Goal: Book appointment/travel/reservation

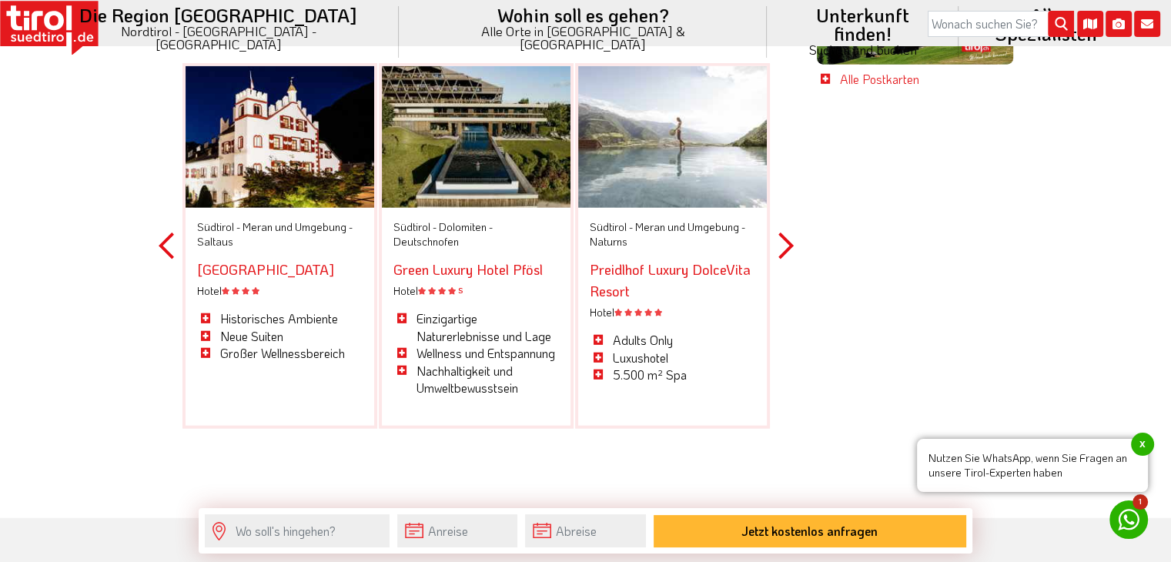
scroll to position [3849, 0]
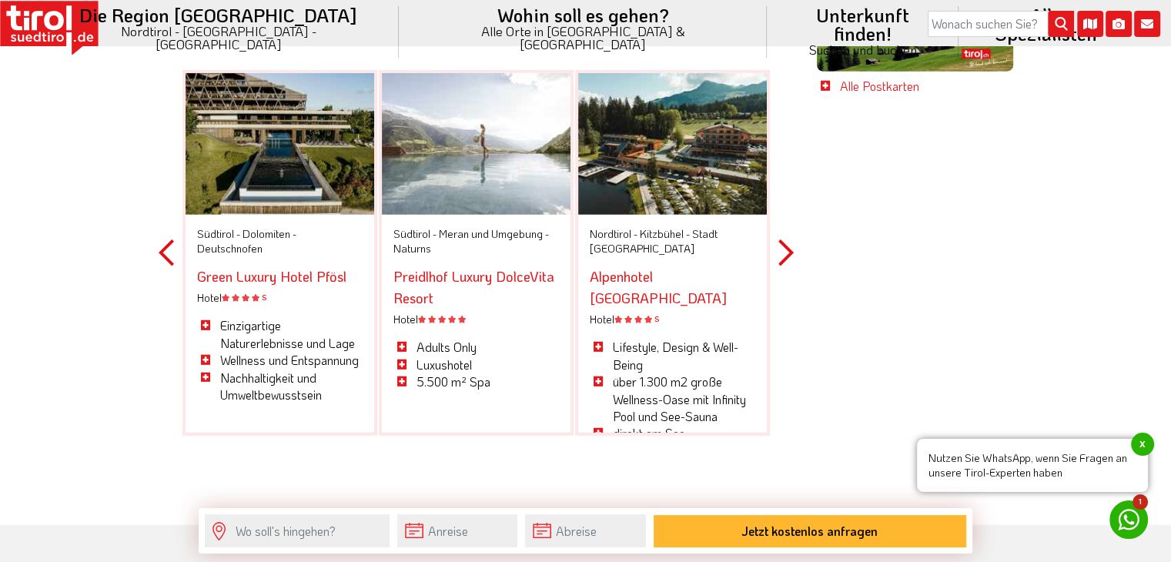
click at [779, 242] on button "Next" at bounding box center [785, 253] width 15 height 452
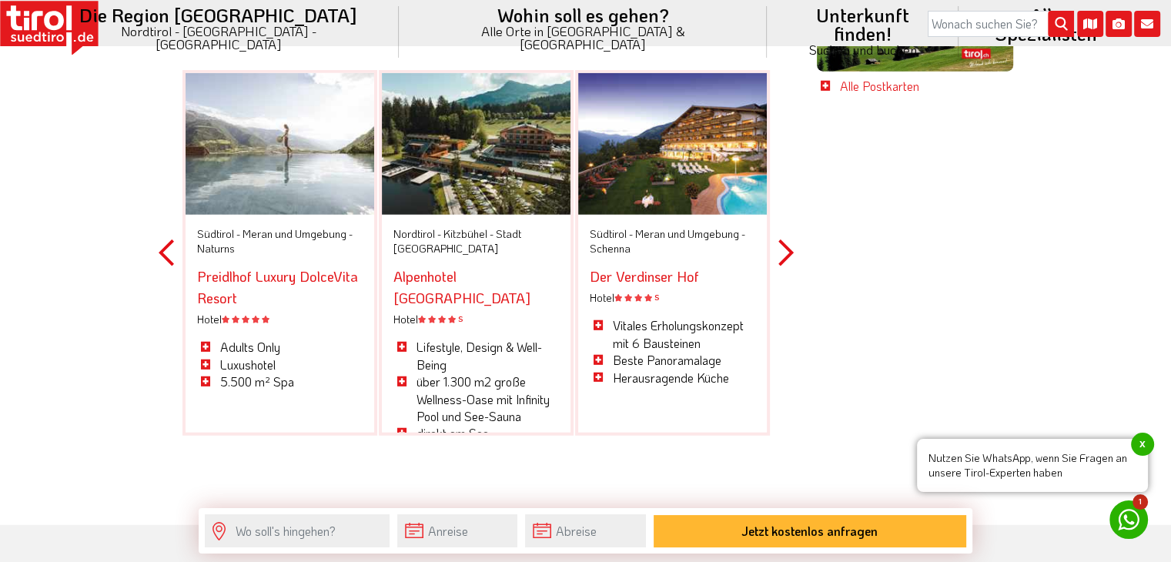
click at [779, 242] on button "Next" at bounding box center [785, 253] width 15 height 452
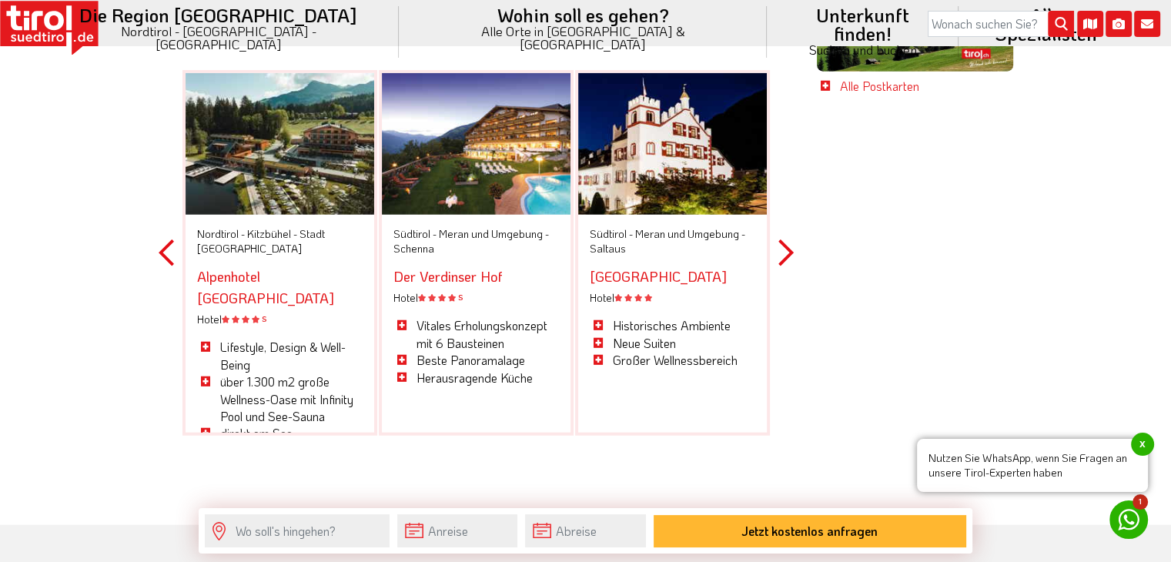
click at [779, 242] on button "Next" at bounding box center [785, 253] width 15 height 452
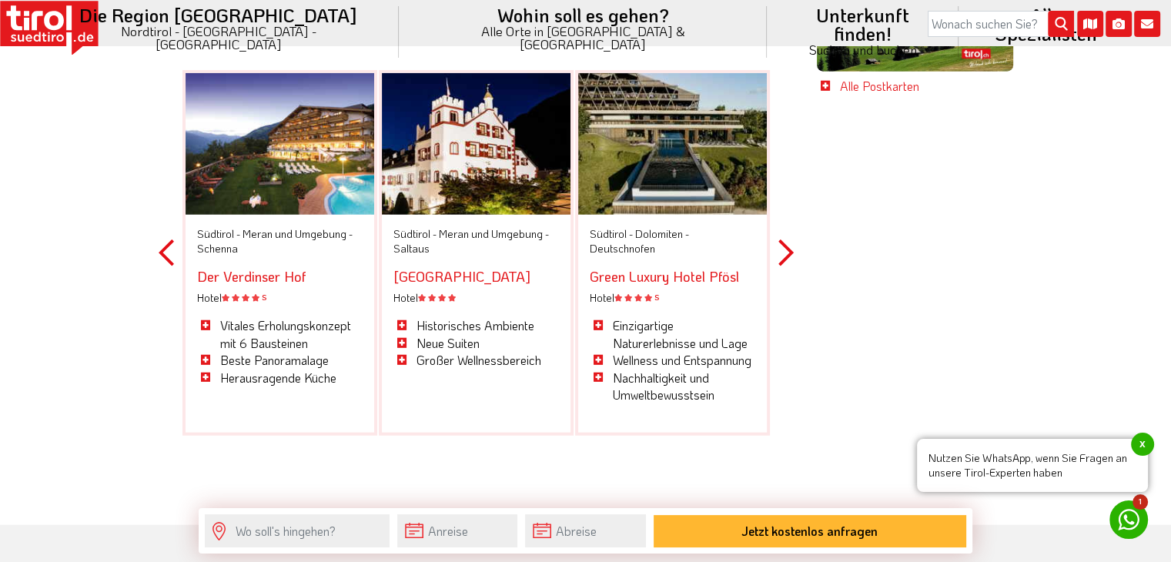
click at [779, 242] on button "Next" at bounding box center [785, 253] width 15 height 452
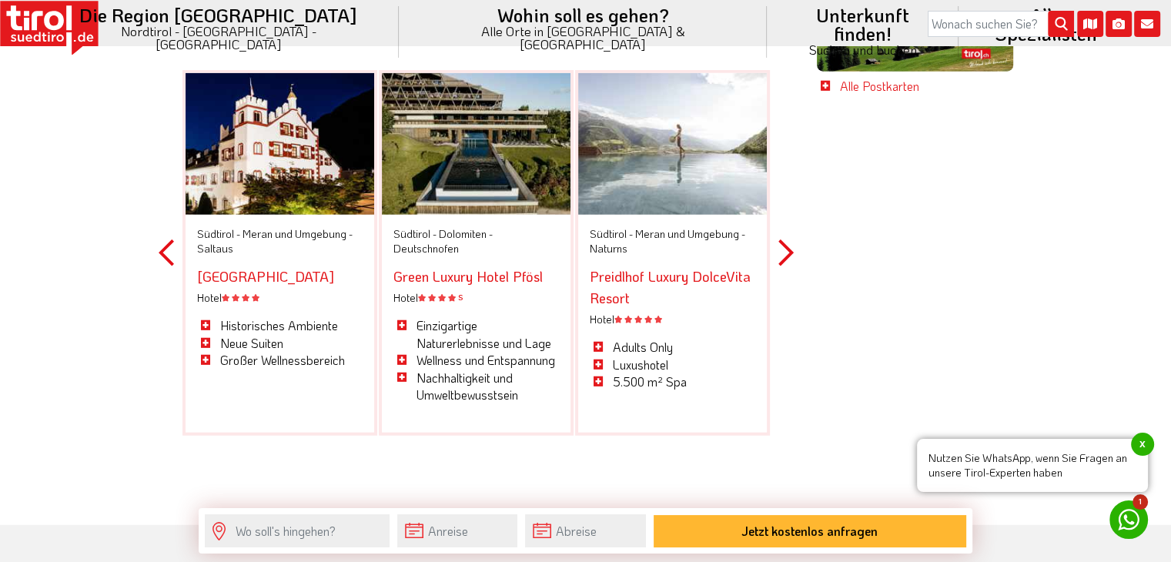
click at [779, 242] on button "Next" at bounding box center [785, 253] width 15 height 452
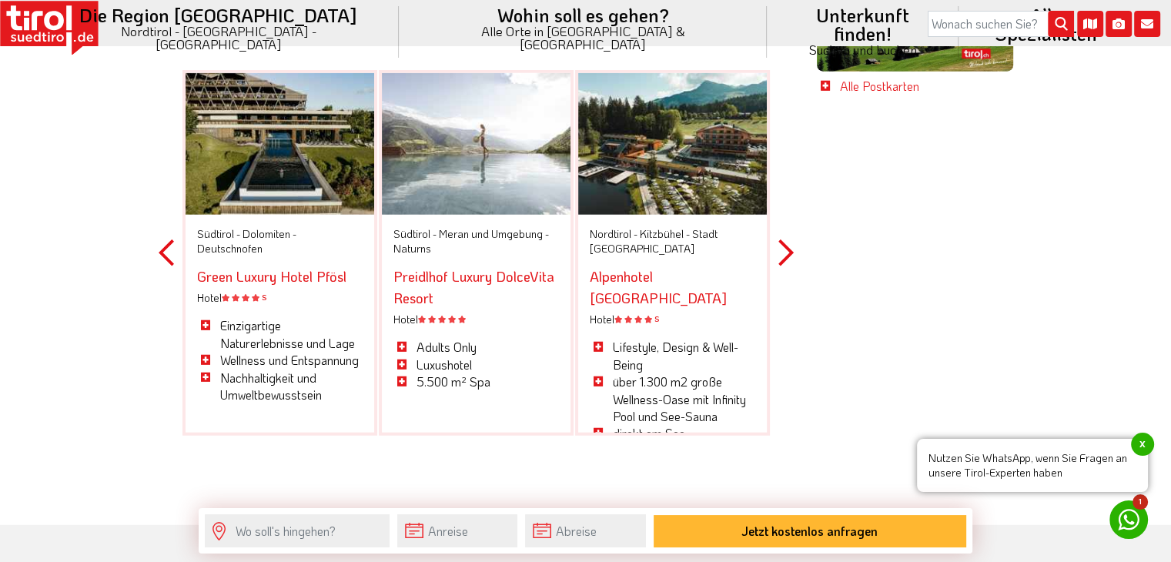
click at [779, 242] on button "Next" at bounding box center [785, 253] width 15 height 452
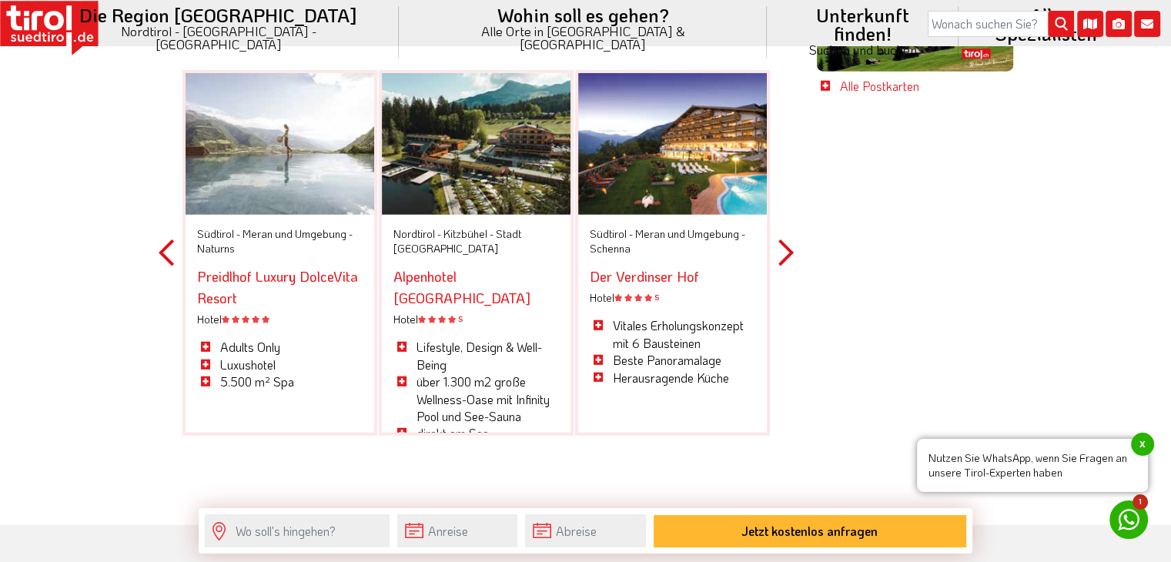
click at [779, 242] on button "Next" at bounding box center [785, 253] width 15 height 452
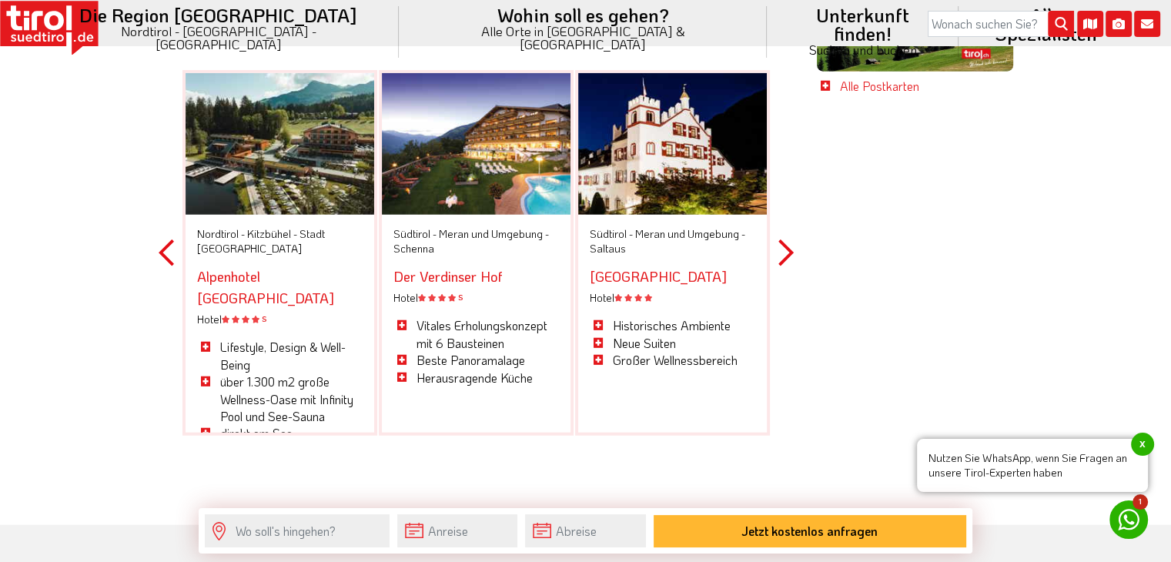
click at [420, 267] on link "Der Verdinser Hof" at bounding box center [447, 276] width 109 height 18
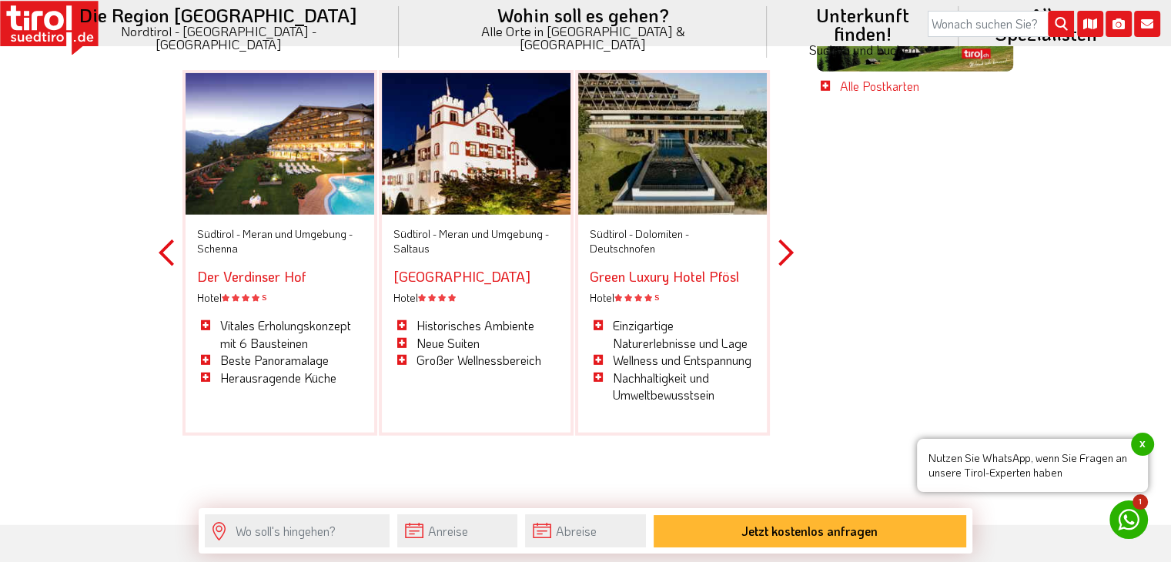
click at [784, 230] on button "Next" at bounding box center [785, 253] width 15 height 452
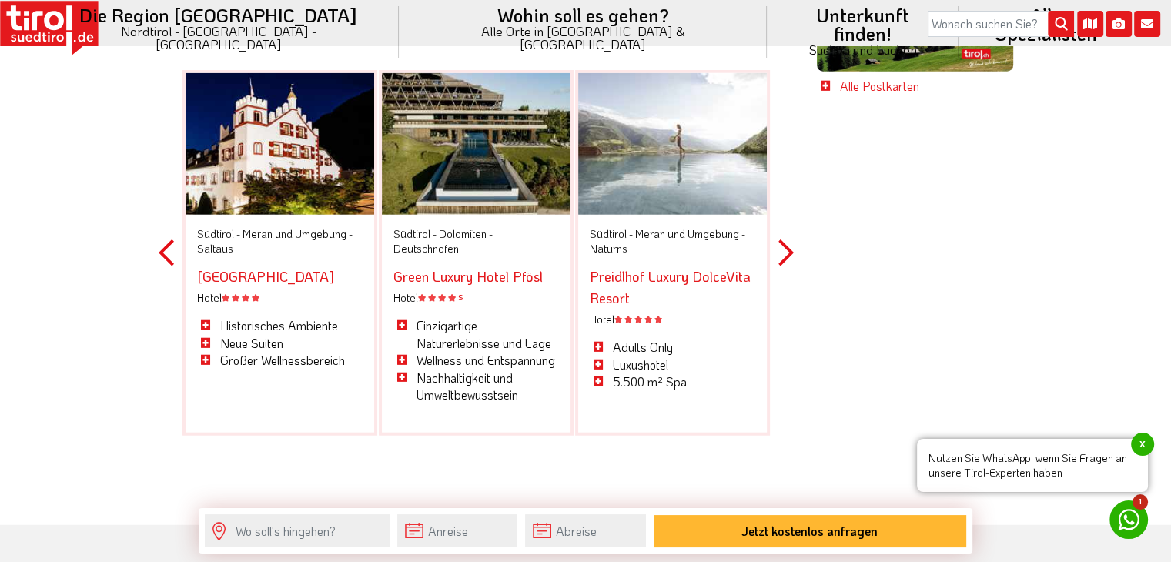
click at [784, 230] on button "Next" at bounding box center [785, 253] width 15 height 452
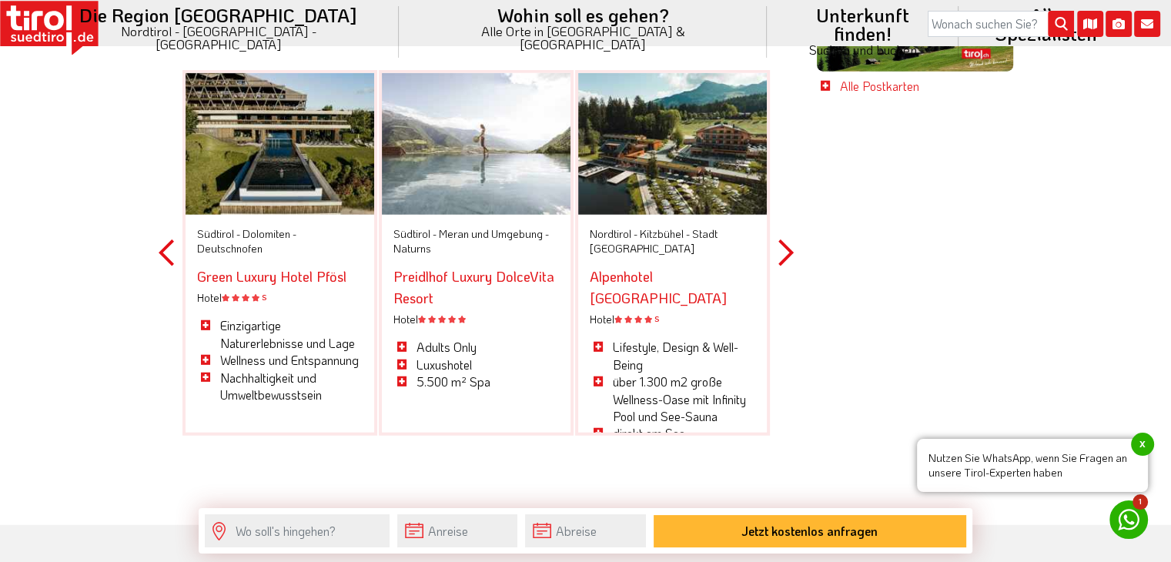
click at [784, 230] on button "Next" at bounding box center [785, 253] width 15 height 452
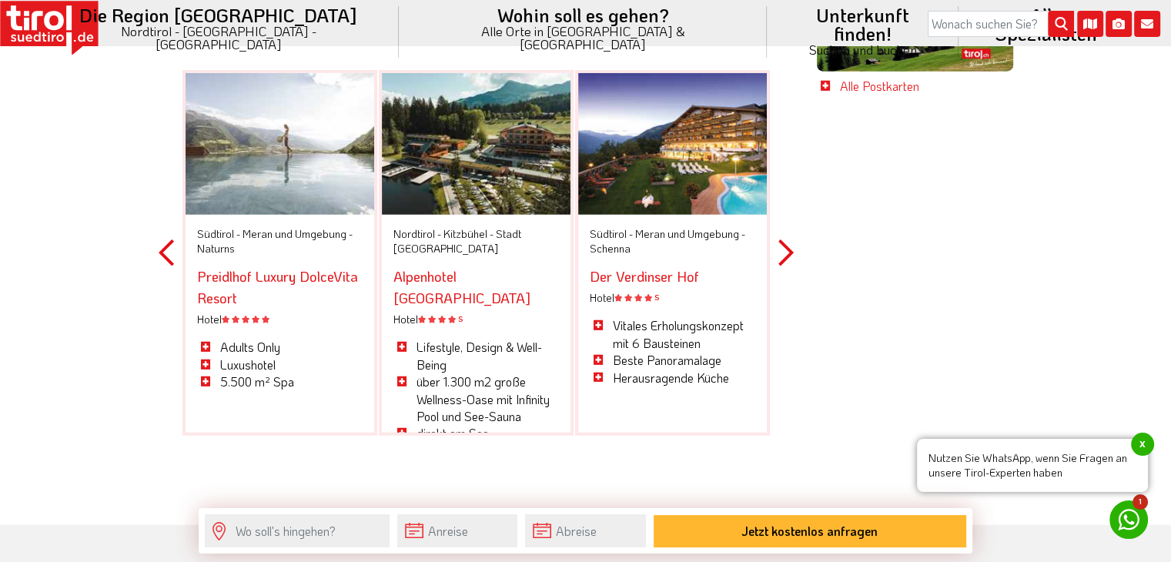
click at [784, 230] on button "Next" at bounding box center [785, 253] width 15 height 452
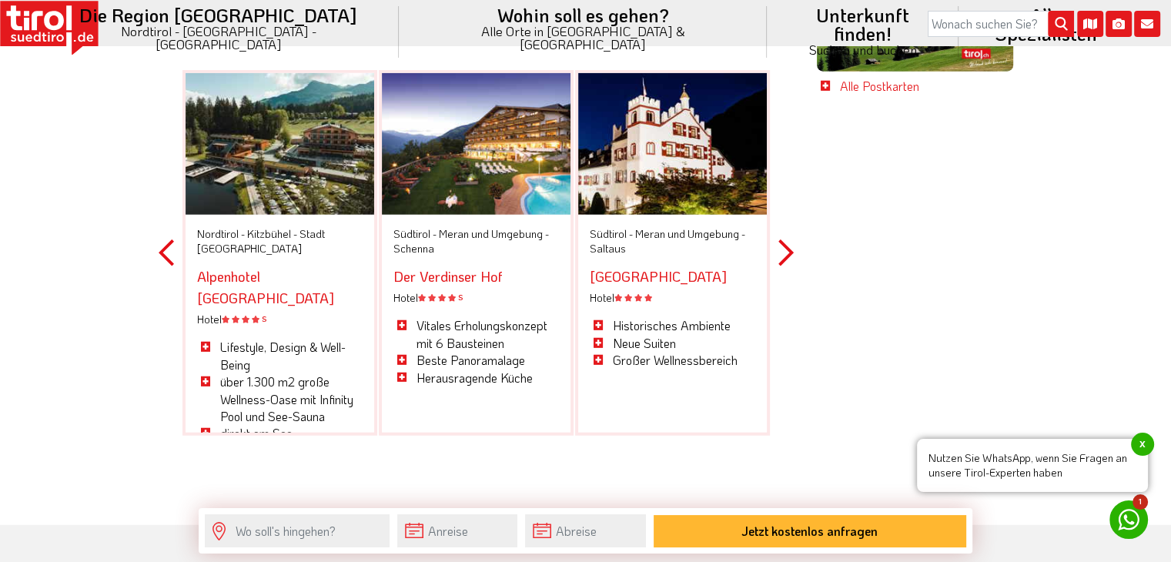
click at [784, 230] on button "Next" at bounding box center [785, 253] width 15 height 452
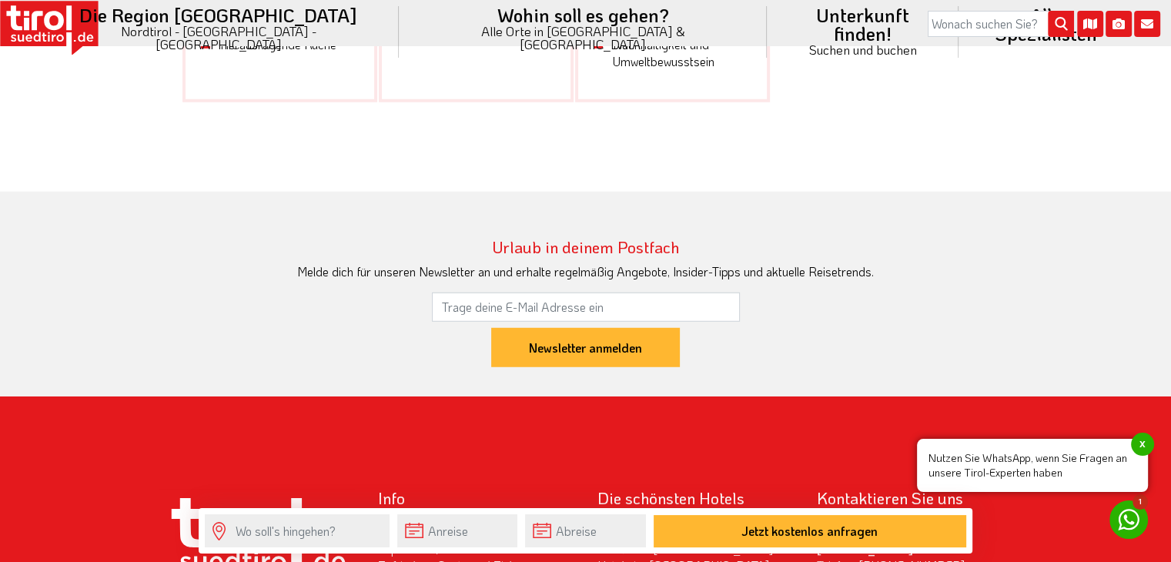
scroll to position [3979, 0]
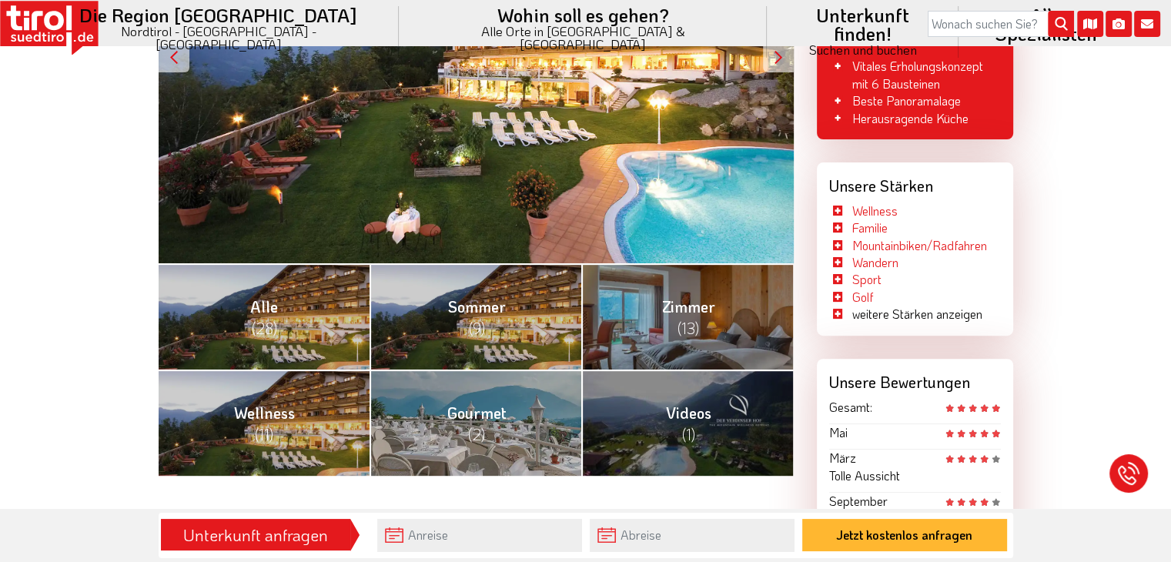
scroll to position [462, 0]
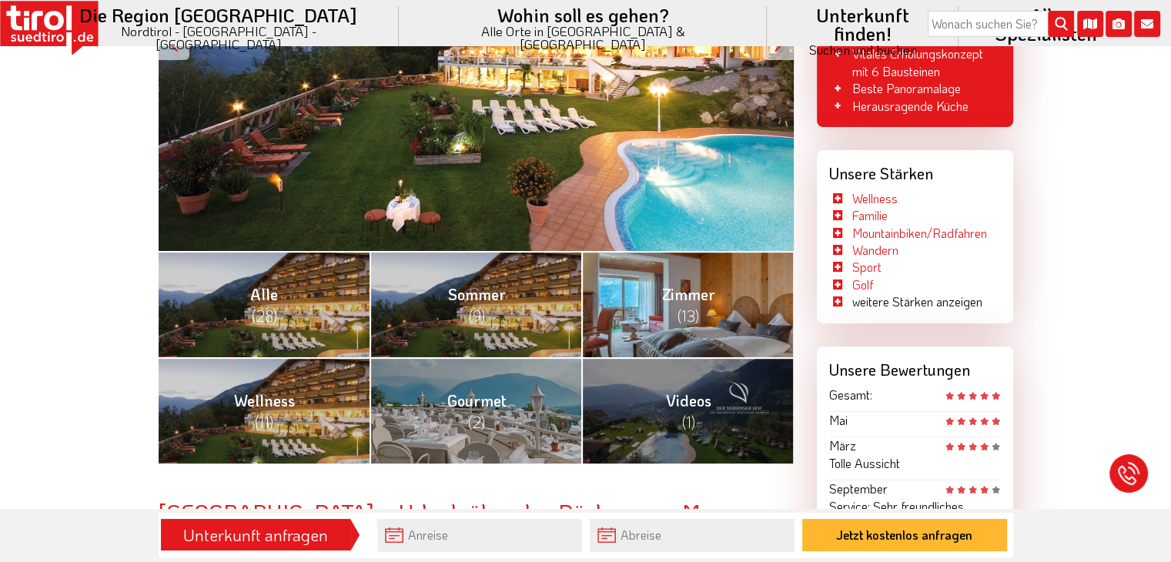
click at [650, 318] on link "Zimmer (13)" at bounding box center [687, 304] width 212 height 106
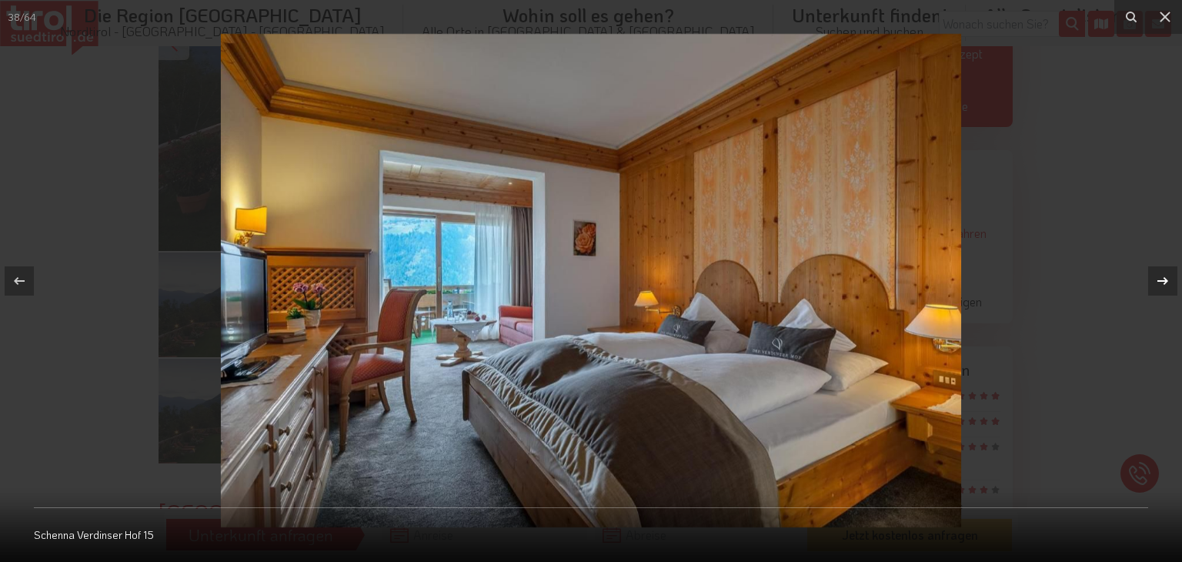
click at [1162, 280] on icon at bounding box center [1163, 281] width 11 height 8
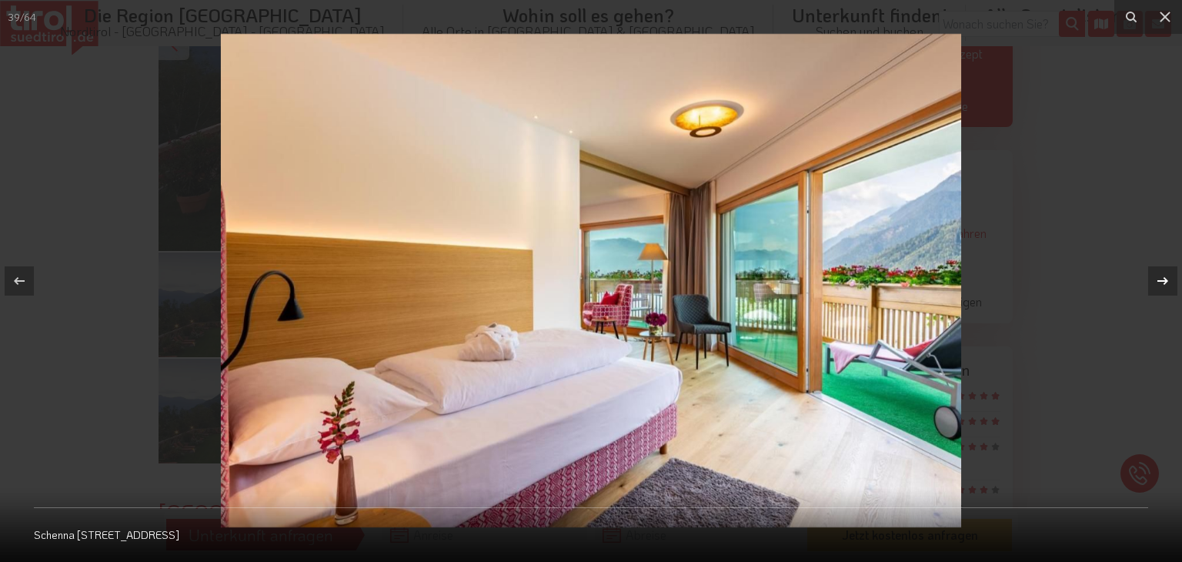
click at [1162, 280] on icon at bounding box center [1163, 281] width 11 height 8
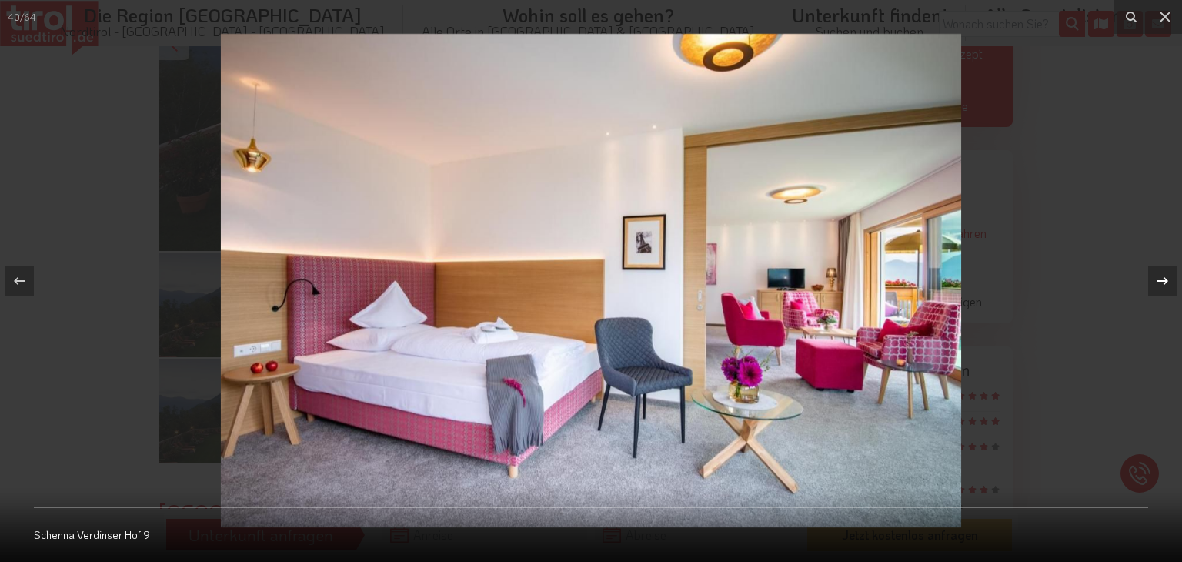
click at [1162, 280] on icon at bounding box center [1163, 281] width 11 height 8
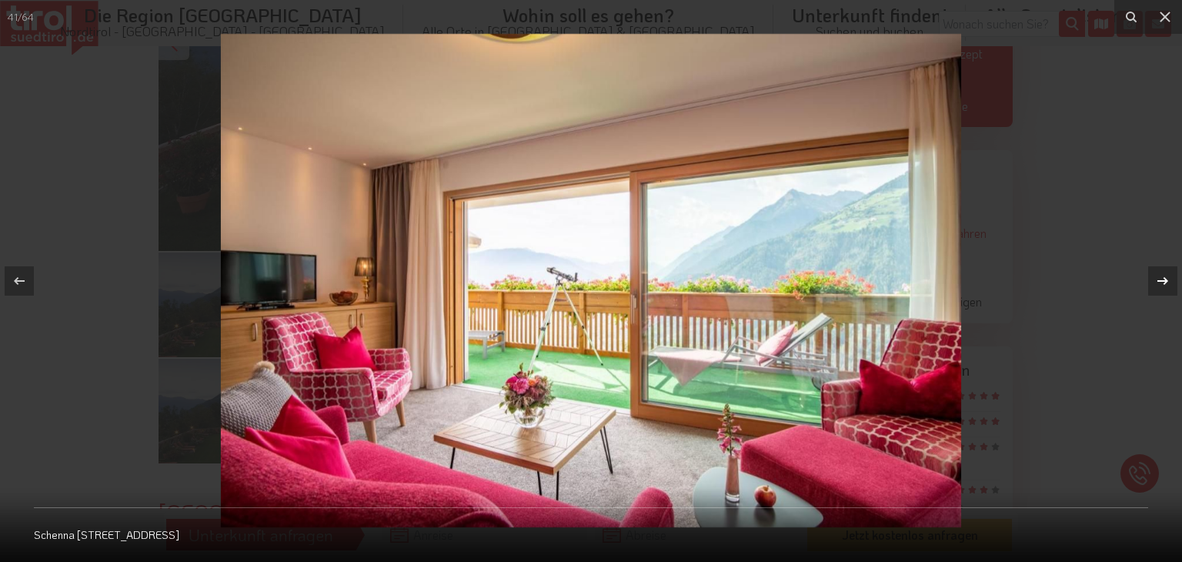
click at [1162, 280] on icon at bounding box center [1163, 281] width 11 height 8
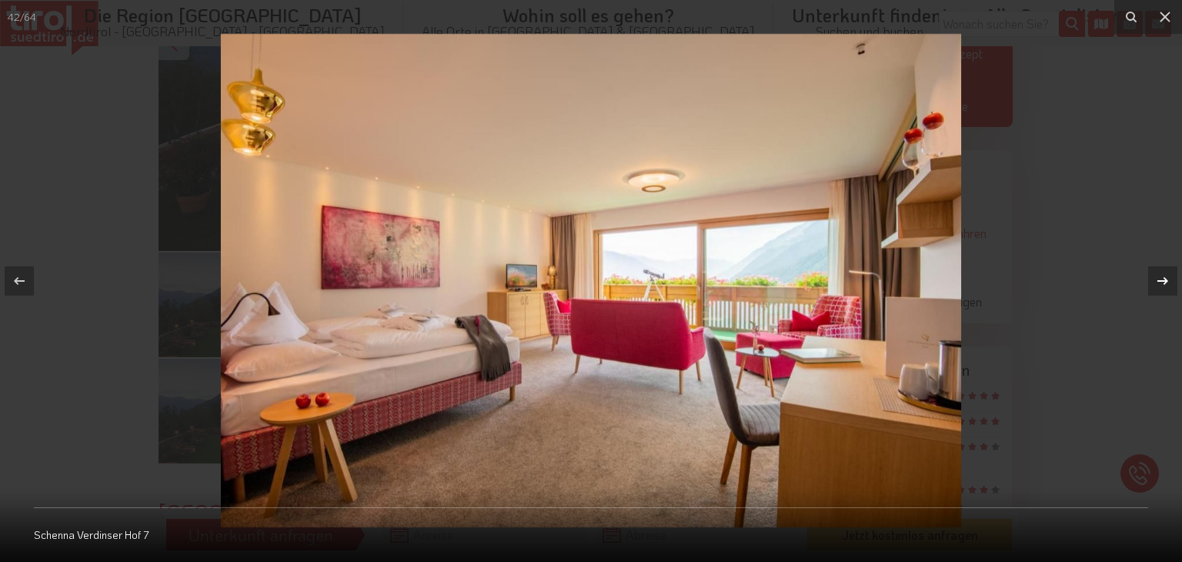
click at [1162, 280] on icon at bounding box center [1163, 281] width 11 height 8
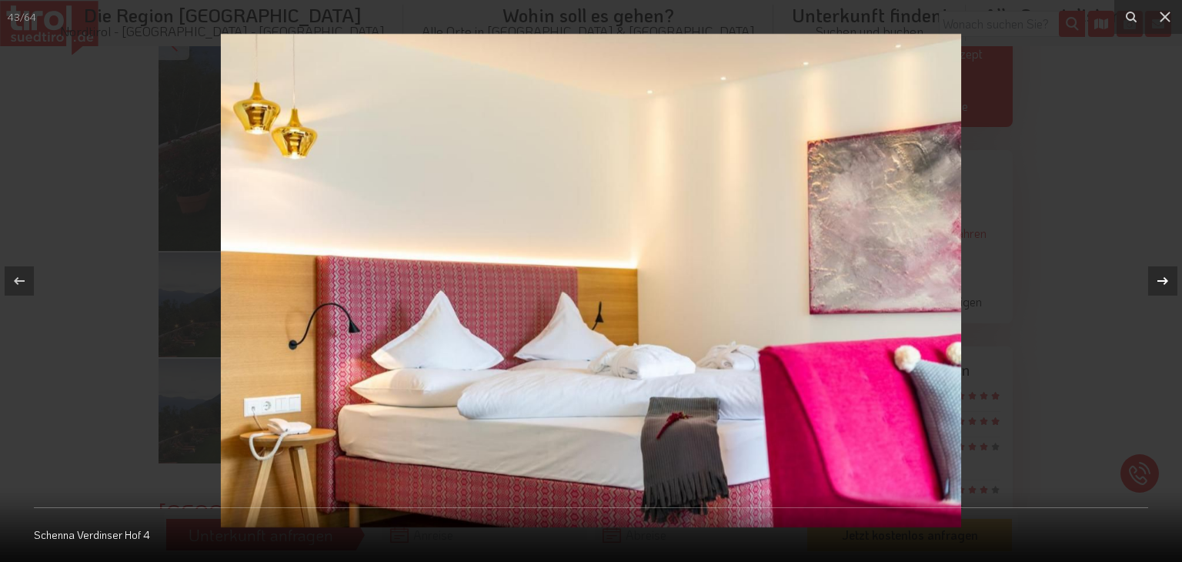
click at [1162, 280] on icon at bounding box center [1163, 281] width 11 height 8
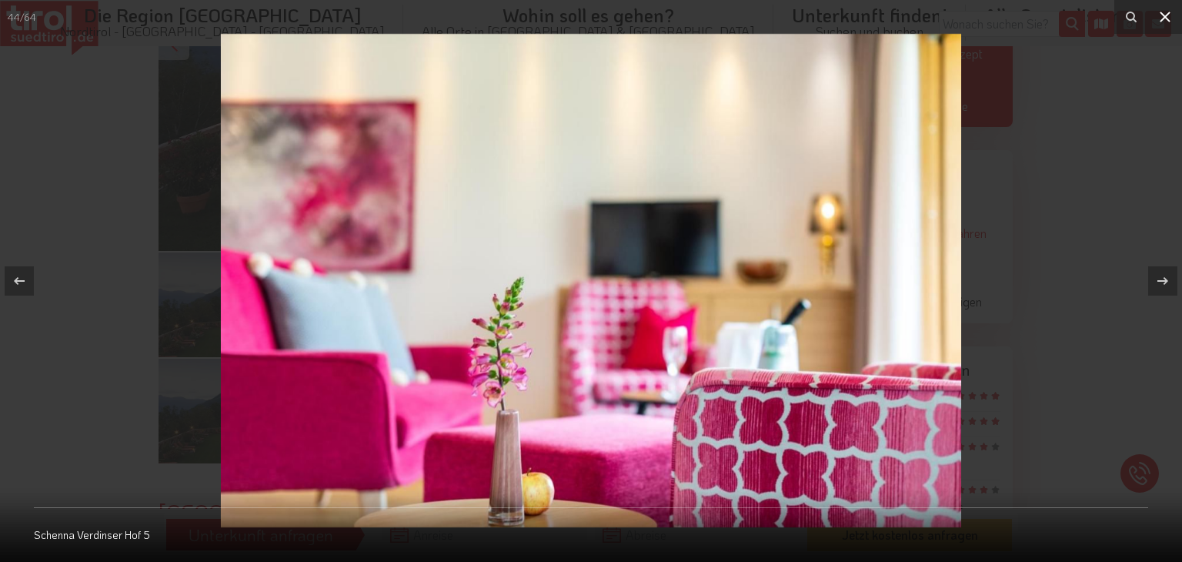
click at [1166, 22] on icon at bounding box center [1165, 17] width 18 height 18
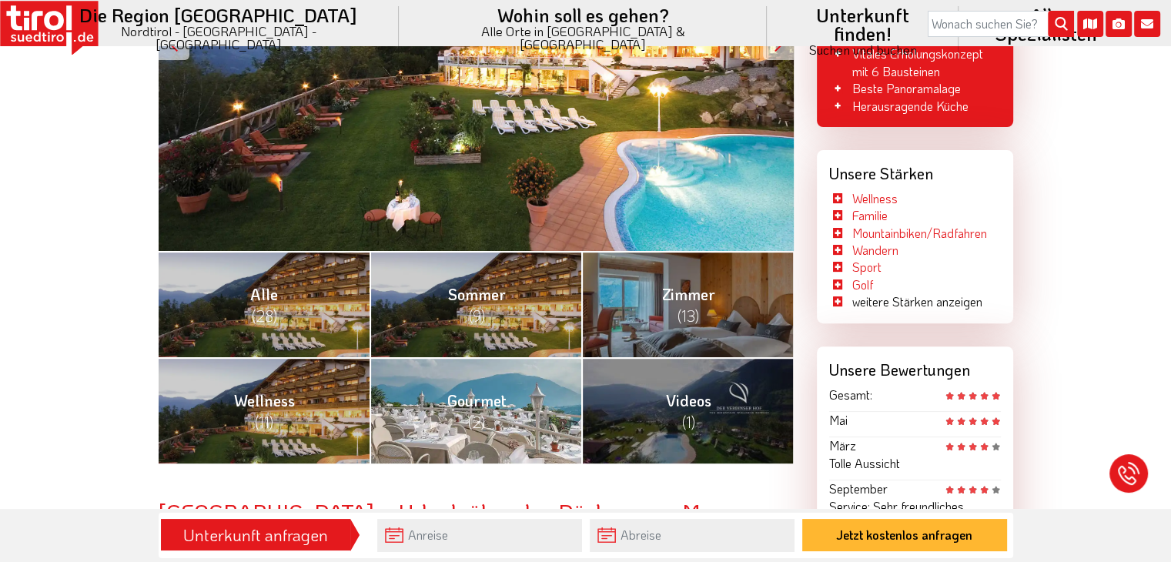
click at [454, 429] on link "Gourmet (2)" at bounding box center [476, 410] width 212 height 106
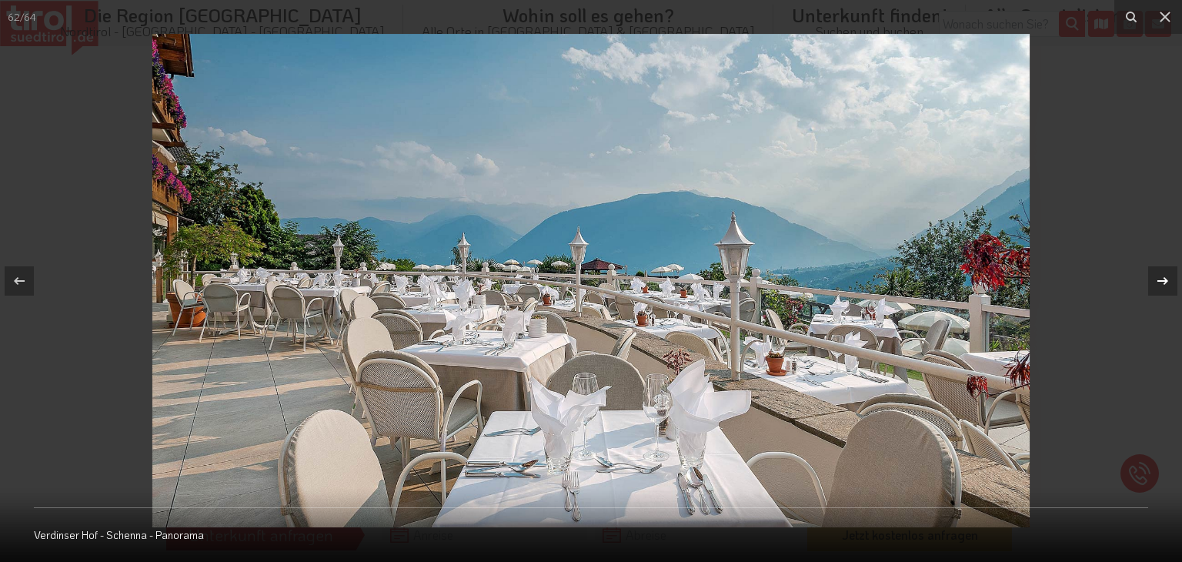
click at [1165, 276] on icon at bounding box center [1163, 281] width 18 height 18
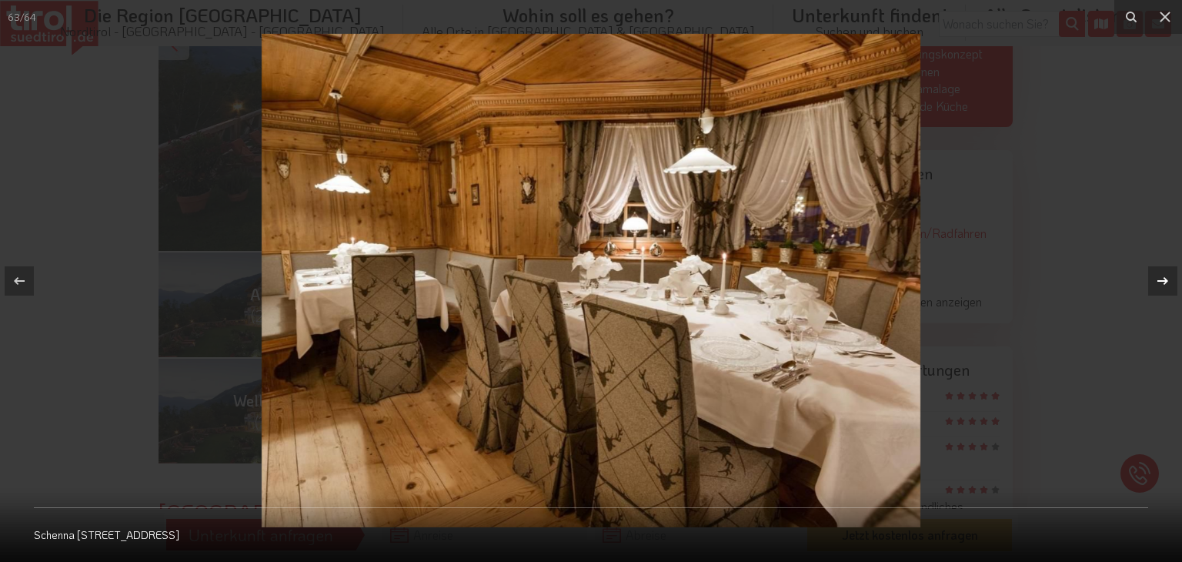
click at [1165, 276] on icon at bounding box center [1163, 281] width 18 height 18
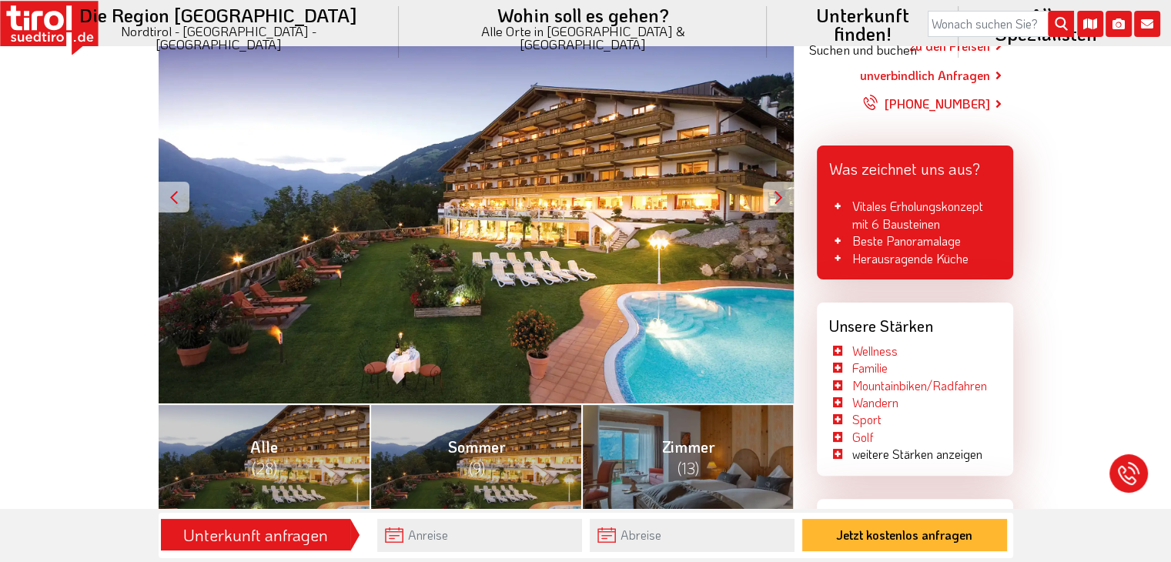
scroll to position [308, 0]
